Goal: Book appointment/travel/reservation

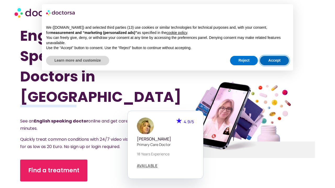
click at [269, 56] on button "Accept" at bounding box center [274, 60] width 29 height 9
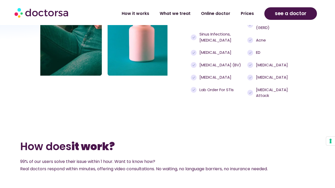
scroll to position [485, 0]
click at [206, 56] on span "Vaginal yeast infections" at bounding box center [214, 53] width 33 height 6
click at [195, 68] on circle at bounding box center [194, 65] width 6 height 6
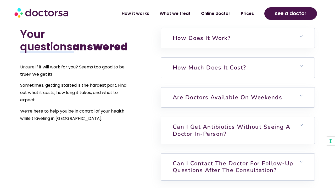
scroll to position [1085, 0]
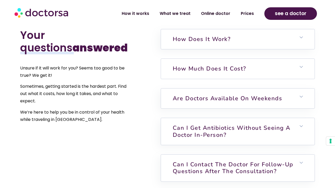
click at [197, 73] on link "How much does it cost?" at bounding box center [208, 69] width 73 height 8
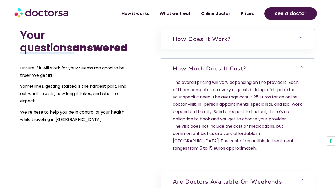
click at [197, 73] on link "How much does it cost?" at bounding box center [208, 69] width 73 height 8
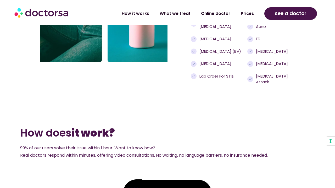
scroll to position [452, 0]
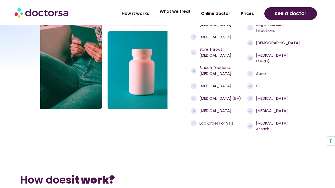
click at [171, 15] on link "What we treat" at bounding box center [174, 11] width 41 height 12
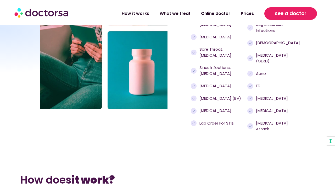
click at [279, 17] on span "see a doctor" at bounding box center [290, 13] width 32 height 8
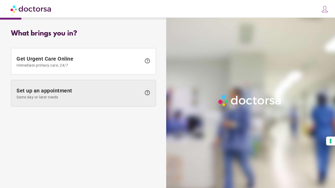
click at [52, 85] on span at bounding box center [83, 93] width 144 height 26
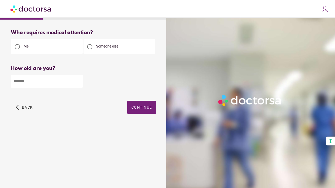
click at [66, 84] on input "number" at bounding box center [47, 81] width 72 height 13
type input "**"
click at [140, 102] on span "button" at bounding box center [141, 107] width 29 height 13
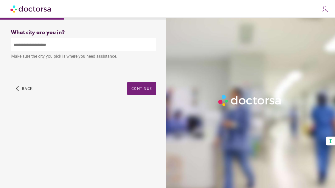
click at [100, 56] on div "Make sure the city you pick is where you need assistance." at bounding box center [83, 56] width 145 height 11
click at [98, 50] on input "text" at bounding box center [83, 44] width 145 height 13
drag, startPoint x: 98, startPoint y: 50, endPoint x: 94, endPoint y: 57, distance: 8.7
click at [94, 57] on div "Make sure the city you pick is where you need assistance." at bounding box center [83, 56] width 145 height 11
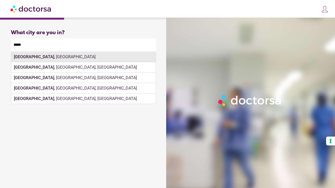
click at [102, 57] on div "[GEOGRAPHIC_DATA] , [GEOGRAPHIC_DATA]" at bounding box center [83, 57] width 144 height 10
type input "**********"
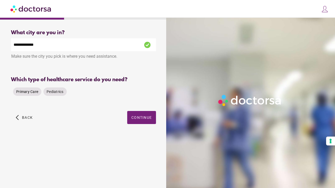
click at [34, 91] on span "Primary Care" at bounding box center [27, 92] width 22 height 4
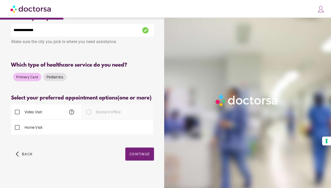
scroll to position [15, 0]
click at [90, 117] on div at bounding box center [89, 112] width 10 height 10
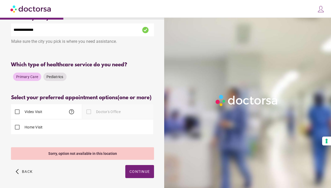
click at [62, 119] on div "Video Visit help" at bounding box center [46, 111] width 71 height 15
click at [55, 77] on span "Pediatrics" at bounding box center [55, 77] width 17 height 4
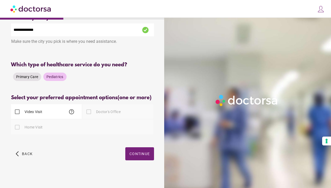
click at [31, 76] on span "Primary Care" at bounding box center [27, 77] width 22 height 4
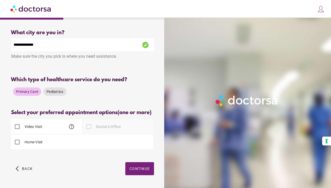
scroll to position [0, 0]
